Goal: Task Accomplishment & Management: Use online tool/utility

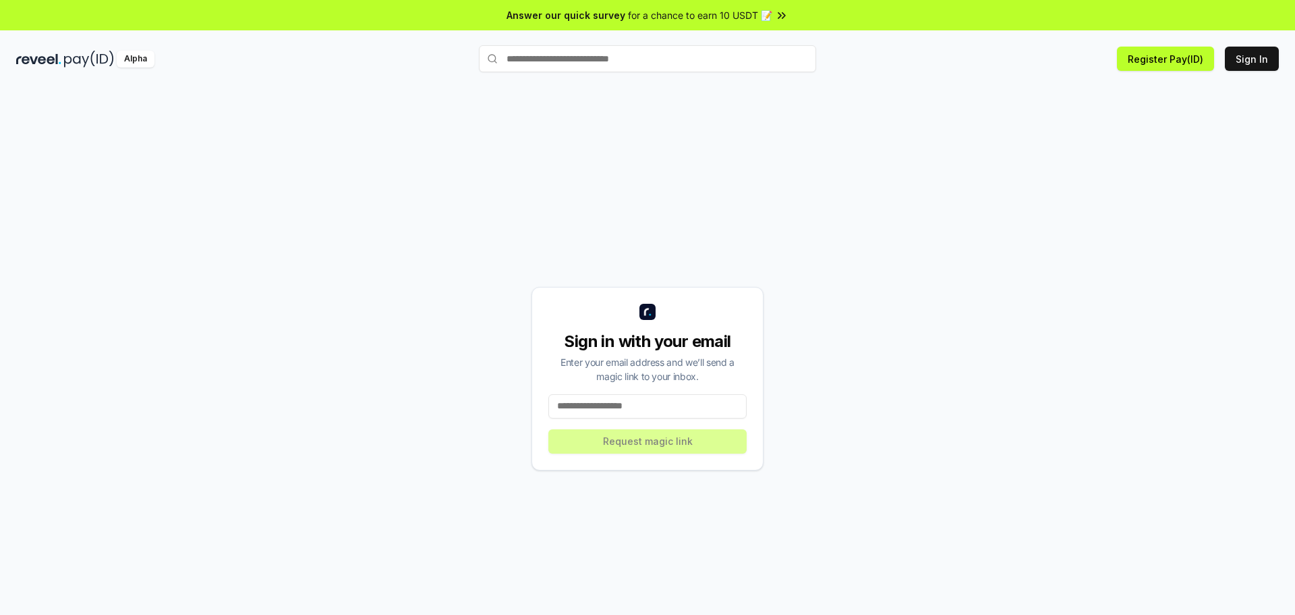
click at [610, 407] on input at bounding box center [647, 406] width 198 height 24
type input "**********"
click at [644, 443] on button "Request magic link" at bounding box center [647, 441] width 198 height 24
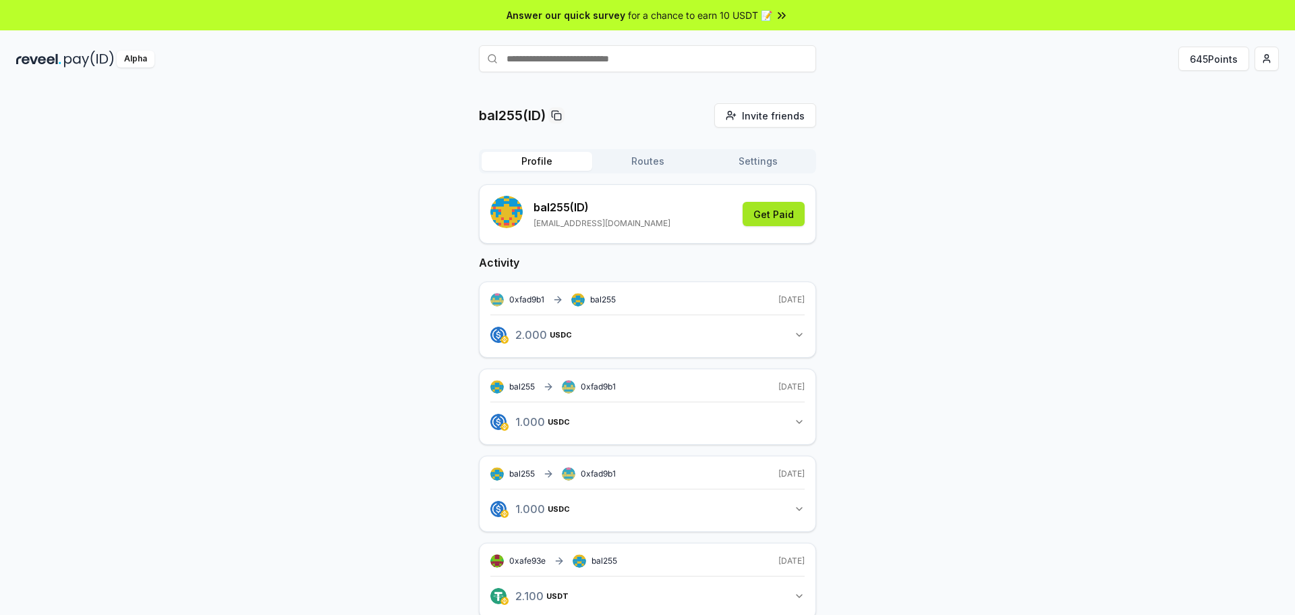
click at [782, 215] on button "Get Paid" at bounding box center [774, 214] width 62 height 24
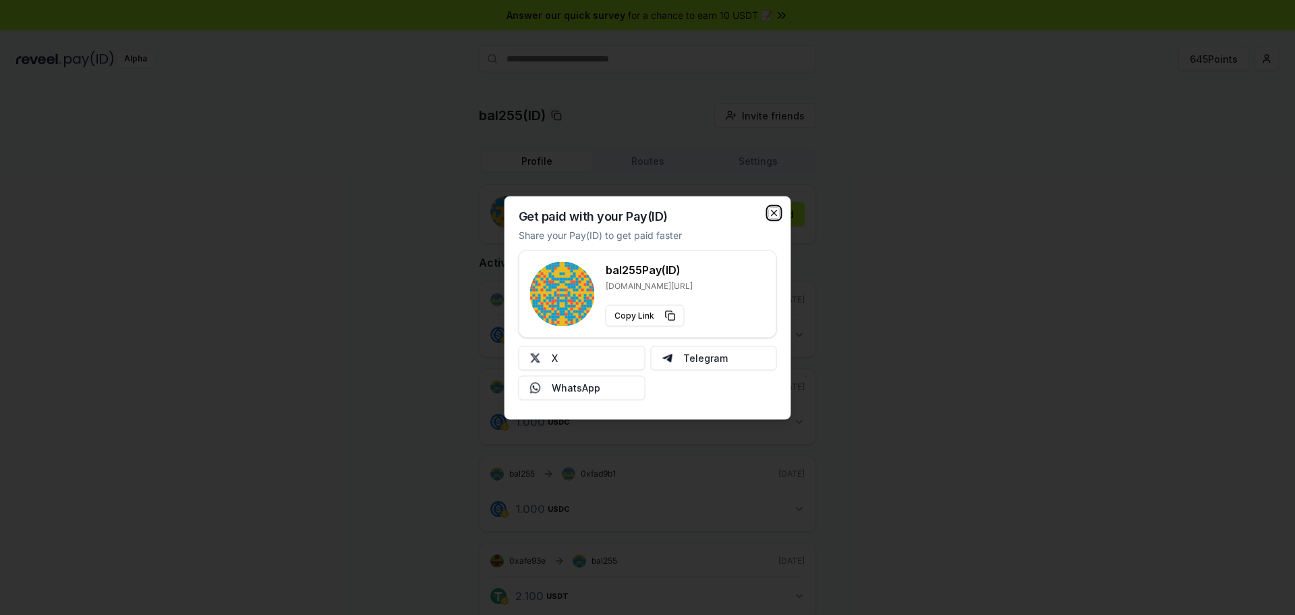
click at [775, 216] on icon "button" at bounding box center [774, 212] width 11 height 11
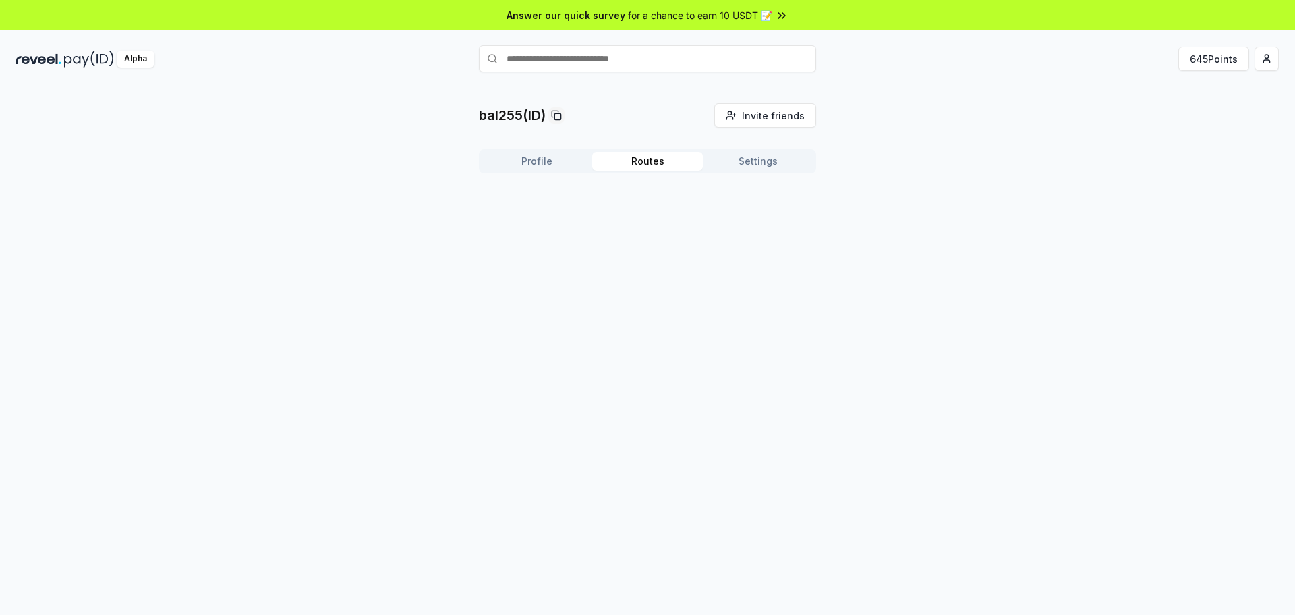
click at [646, 162] on button "Routes" at bounding box center [647, 161] width 111 height 19
click at [741, 167] on button "Settings" at bounding box center [758, 161] width 111 height 19
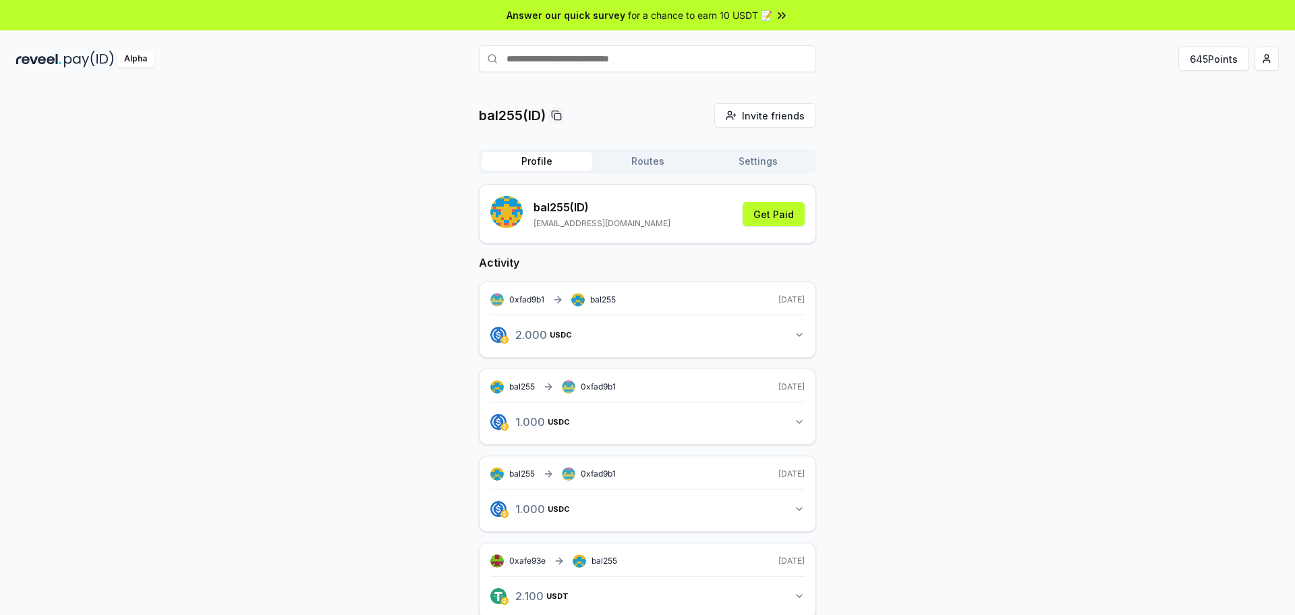
click at [521, 162] on button "Profile" at bounding box center [537, 161] width 111 height 19
click at [1221, 61] on button "645 Points" at bounding box center [1213, 59] width 71 height 24
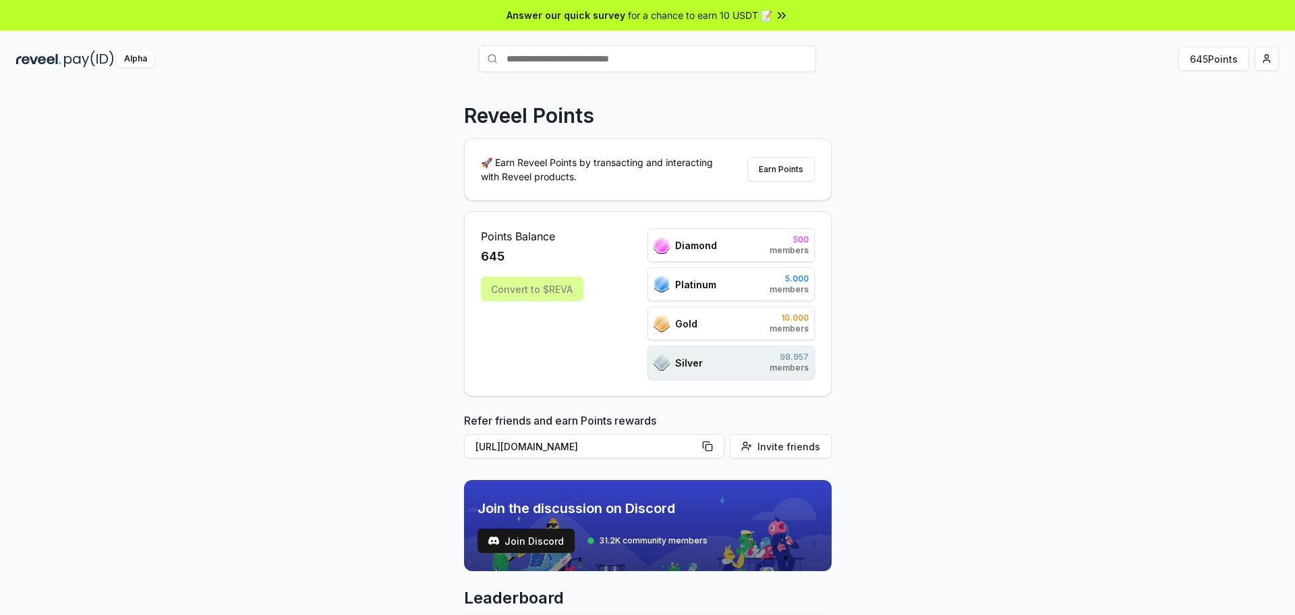
click at [550, 292] on div "Convert to $REVA" at bounding box center [532, 289] width 103 height 24
click at [562, 281] on div "Convert to $REVA" at bounding box center [532, 289] width 103 height 24
click at [709, 244] on span "Diamond" at bounding box center [696, 245] width 42 height 14
click at [732, 297] on div "Platinum 5.000 members" at bounding box center [731, 284] width 167 height 34
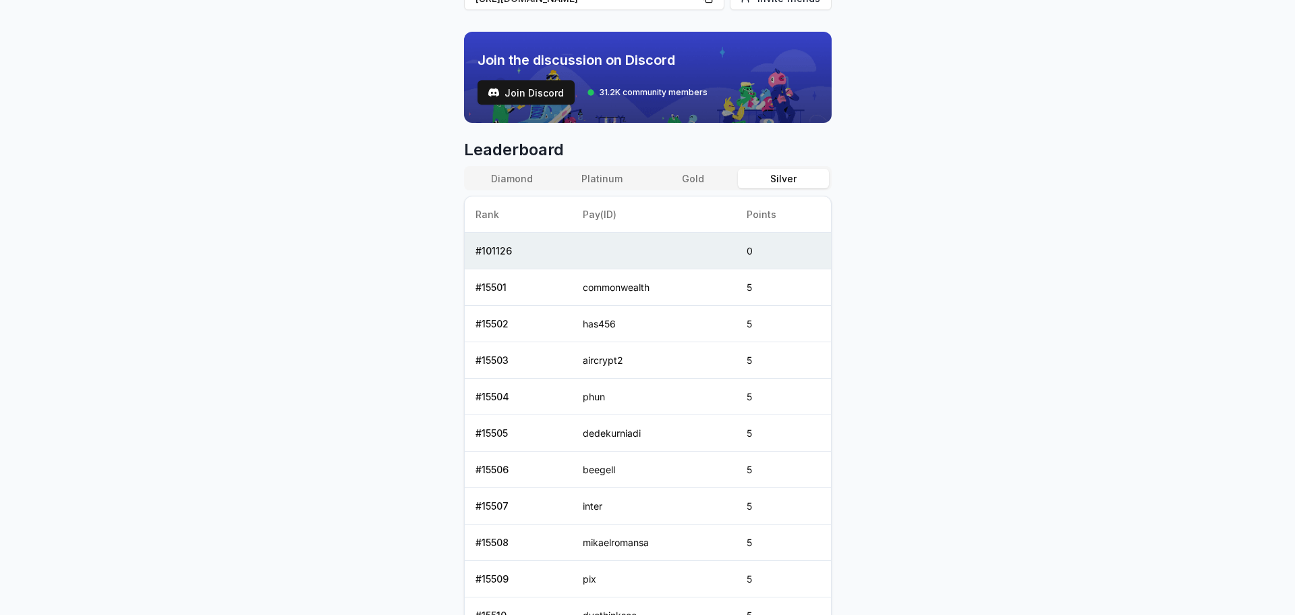
scroll to position [550, 0]
